Goal: Find specific page/section: Find specific page/section

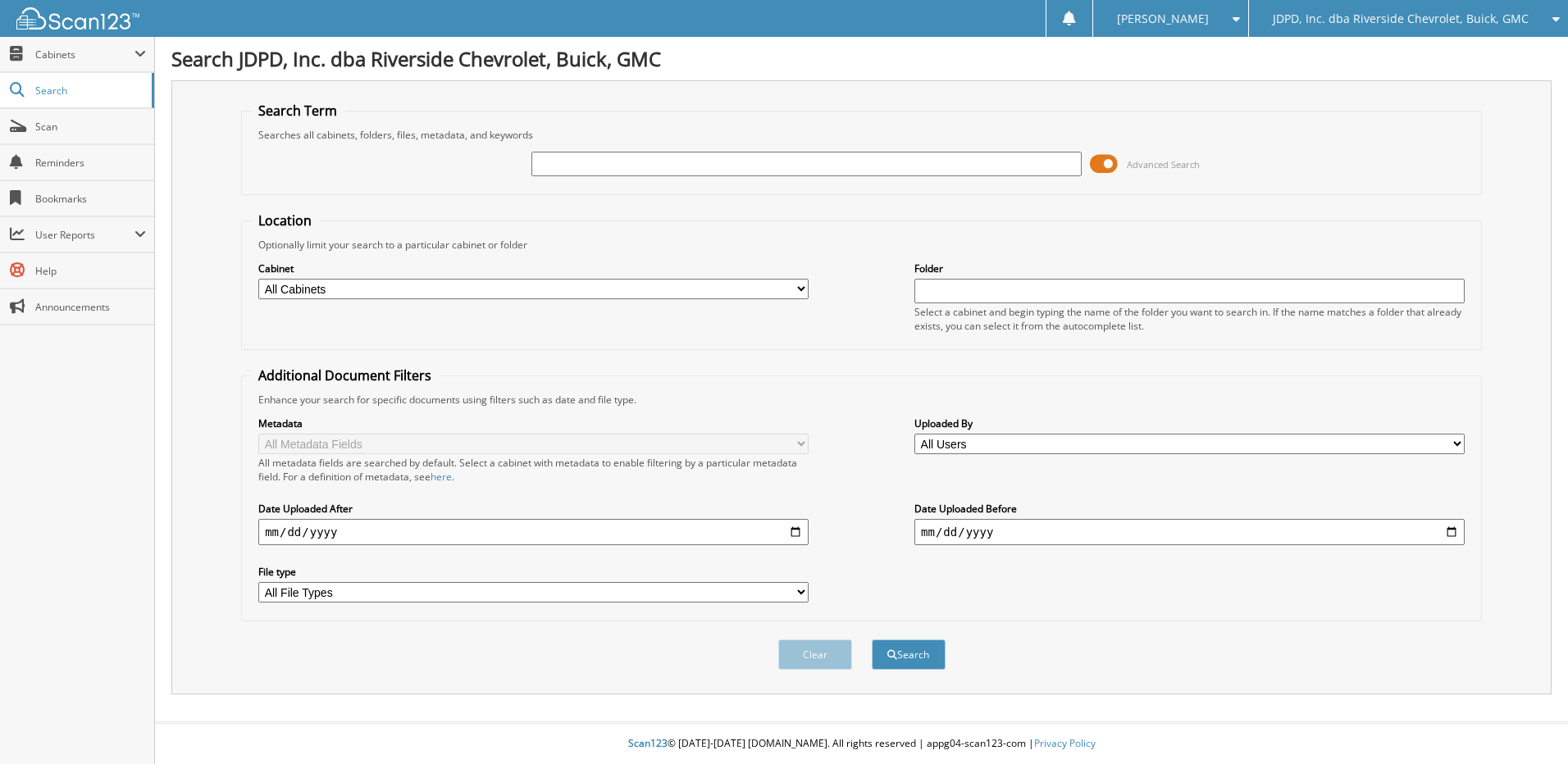
click at [589, 171] on input "text" at bounding box center [807, 164] width 550 height 24
type input "753454"
click at [872, 640] on button "Search" at bounding box center [909, 654] width 74 height 30
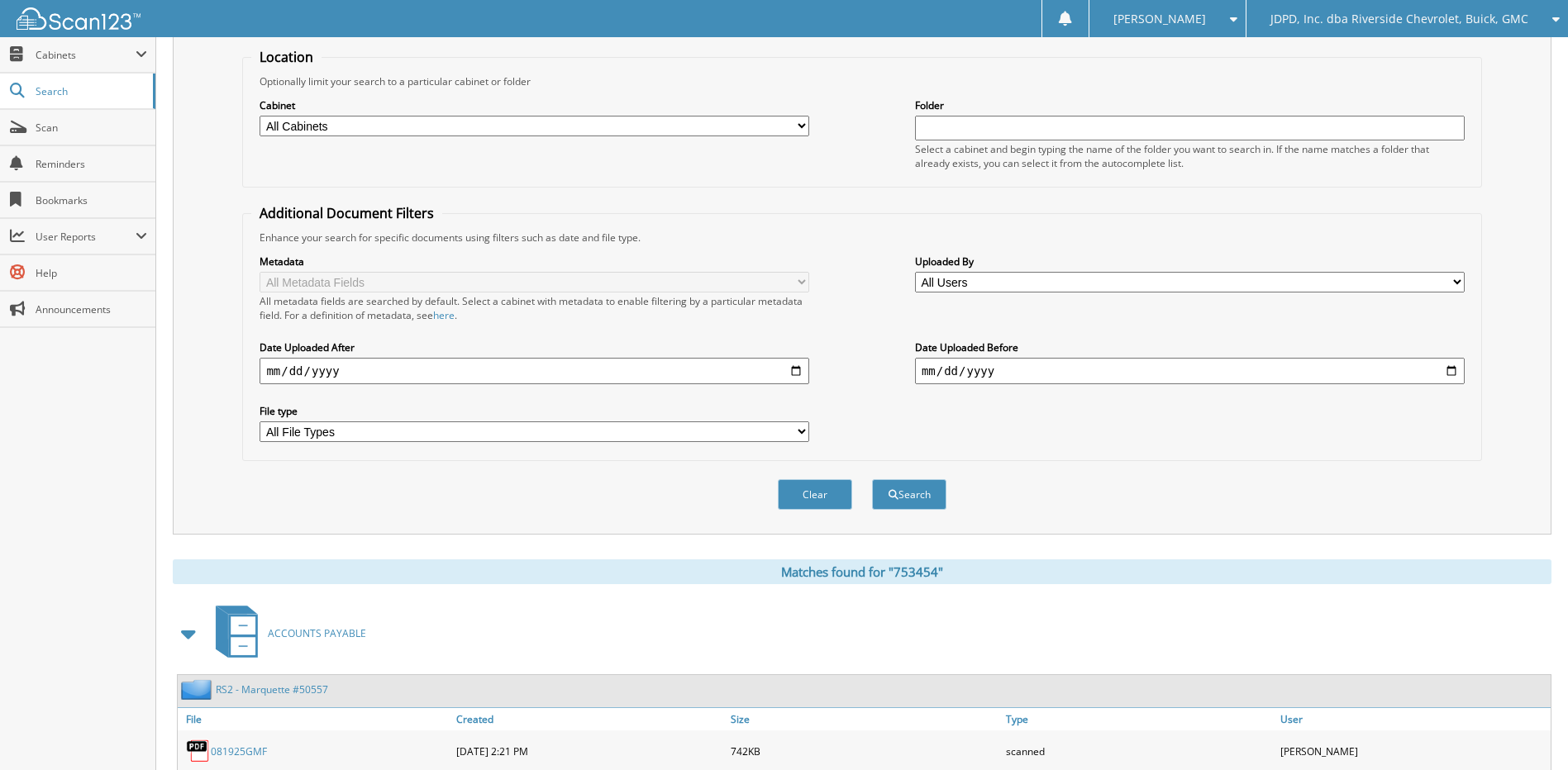
scroll to position [246, 0]
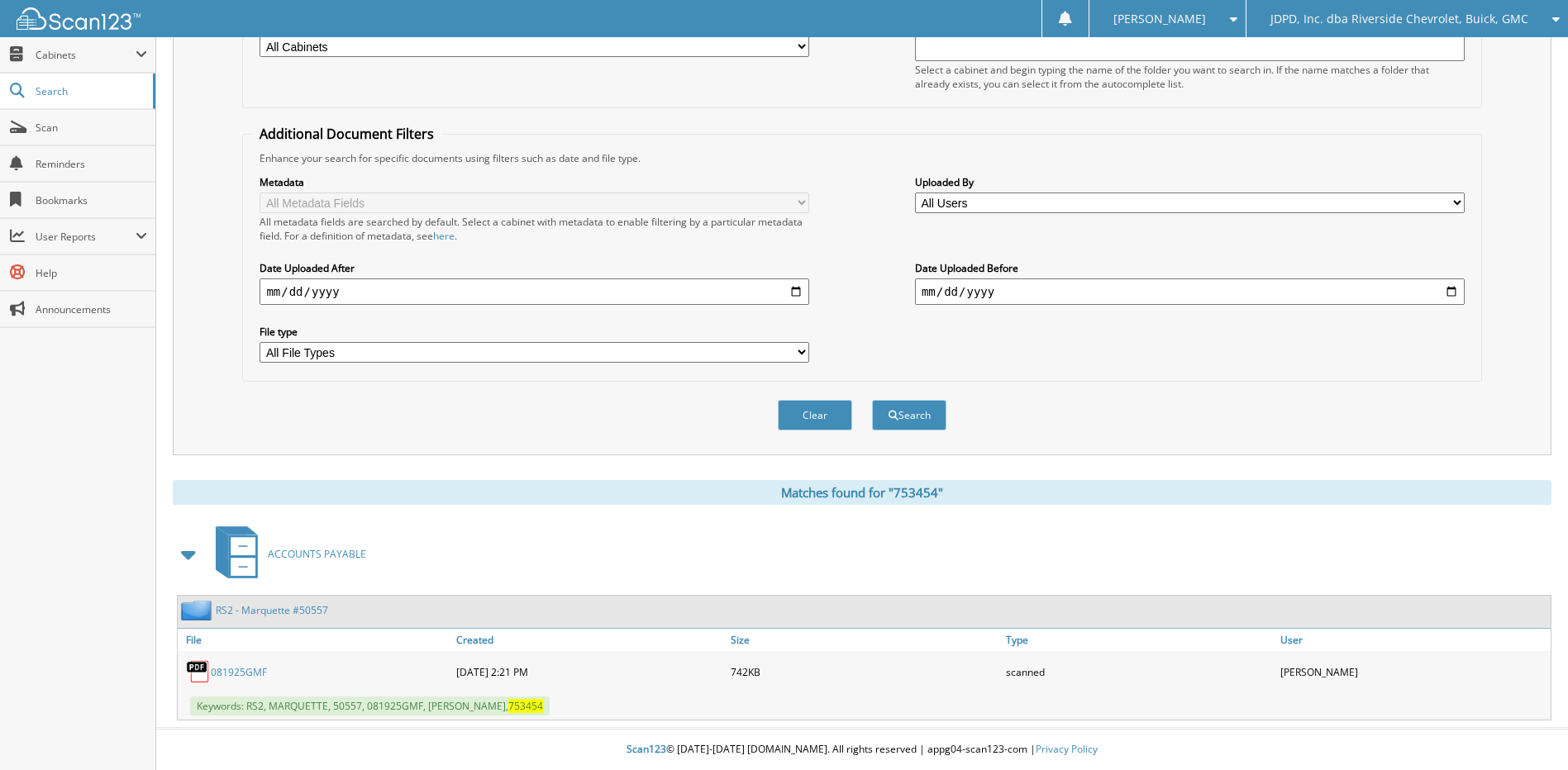
click at [254, 665] on link "081925GMF" at bounding box center [239, 672] width 56 height 14
drag, startPoint x: 256, startPoint y: 673, endPoint x: 367, endPoint y: 665, distance: 111.3
click at [256, 673] on link "081925GMF" at bounding box center [239, 672] width 56 height 14
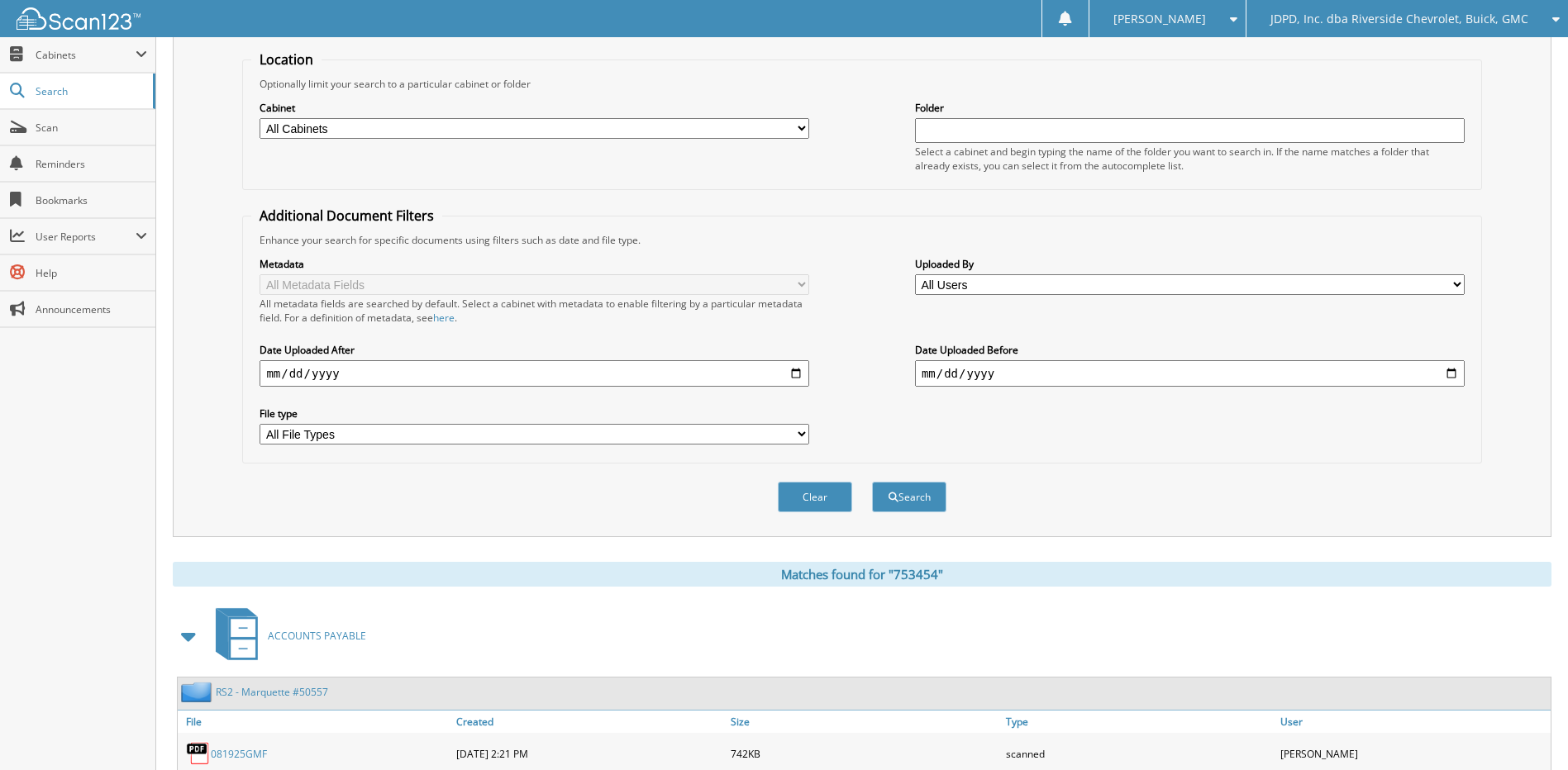
scroll to position [0, 0]
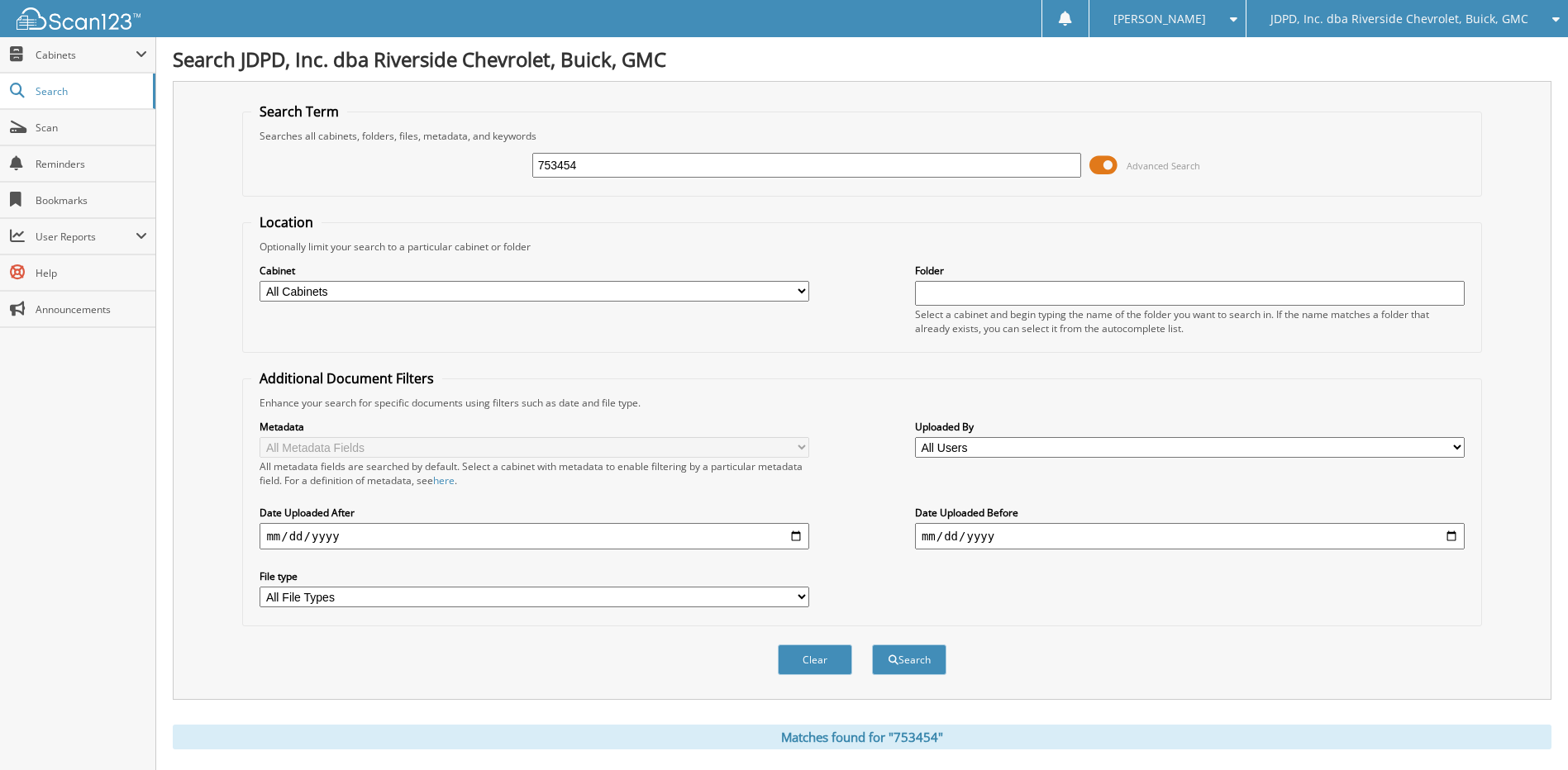
click at [871, 163] on input "753454" at bounding box center [807, 165] width 550 height 25
